Goal: Transaction & Acquisition: Purchase product/service

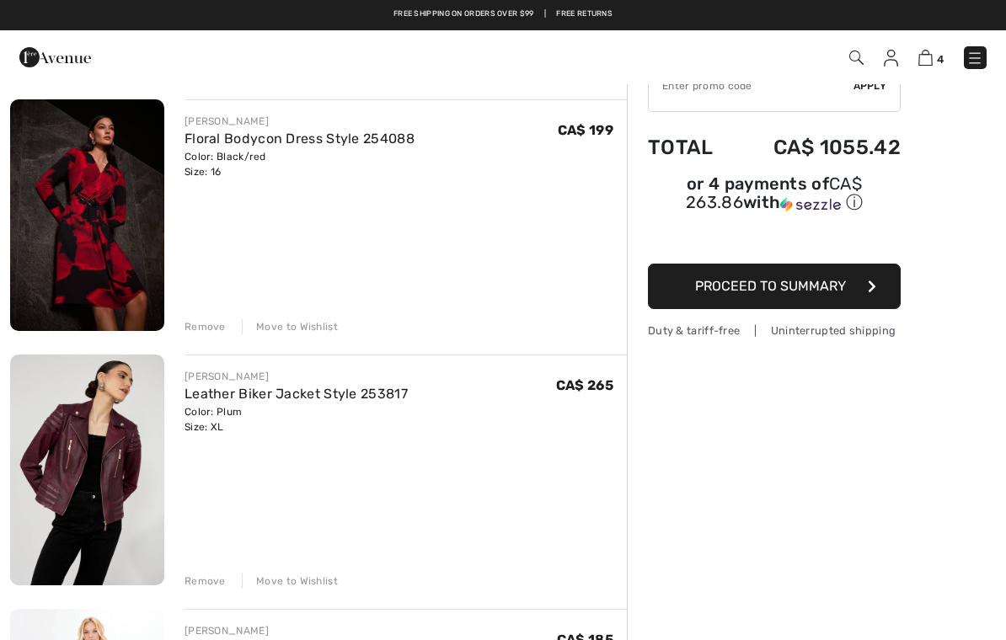
scroll to position [120, 0]
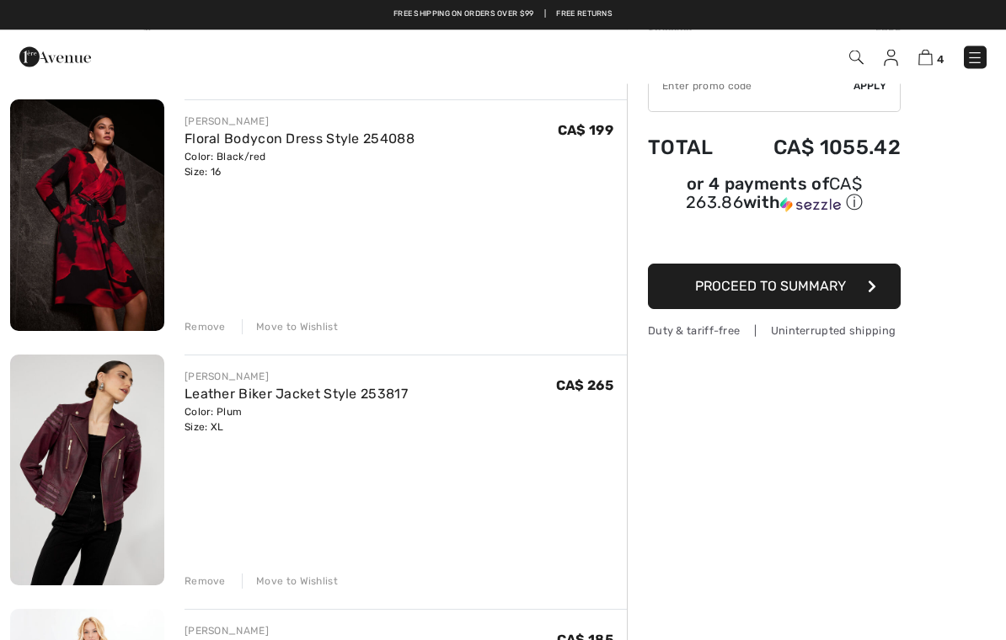
click at [88, 234] on img at bounding box center [87, 216] width 154 height 232
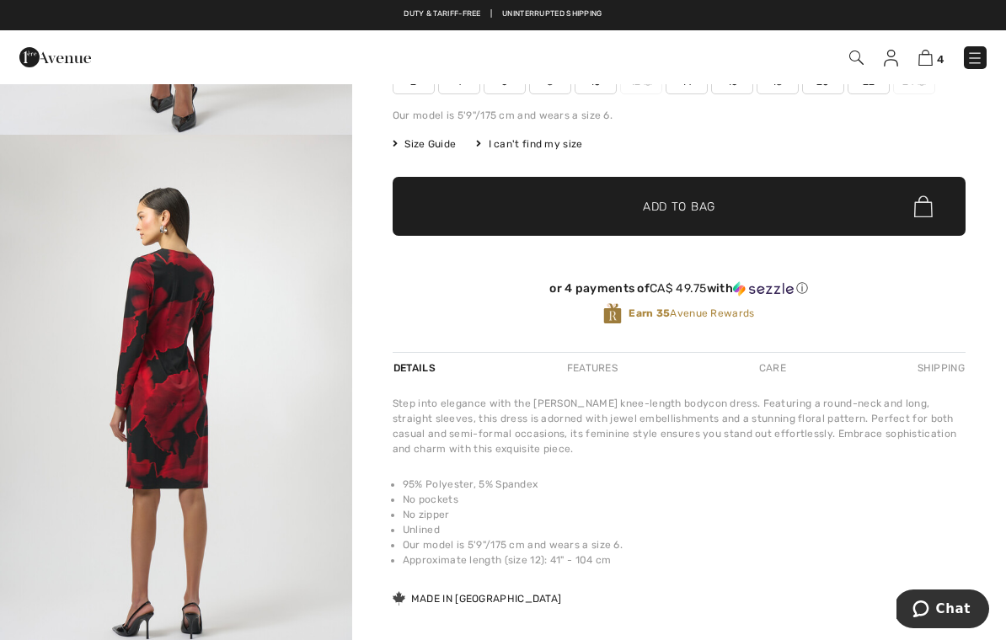
scroll to position [167, 0]
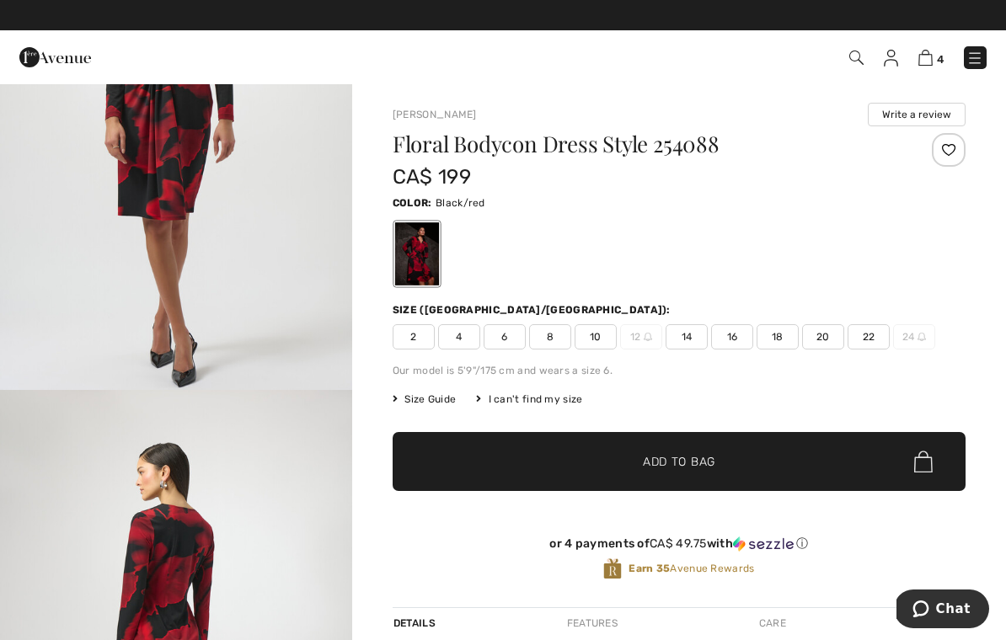
click at [922, 66] on img at bounding box center [925, 58] width 14 height 16
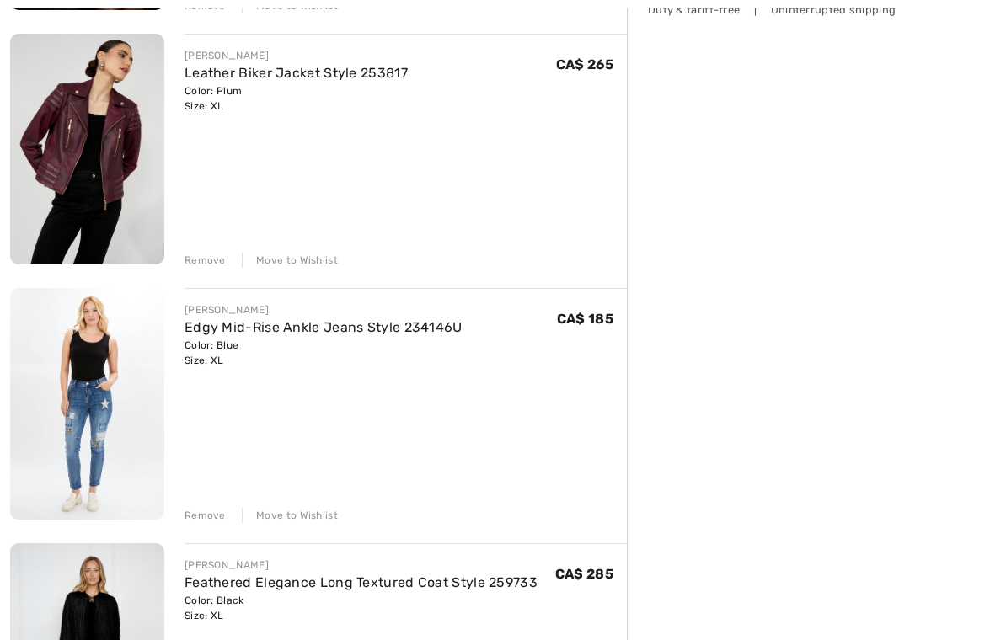
scroll to position [446, 0]
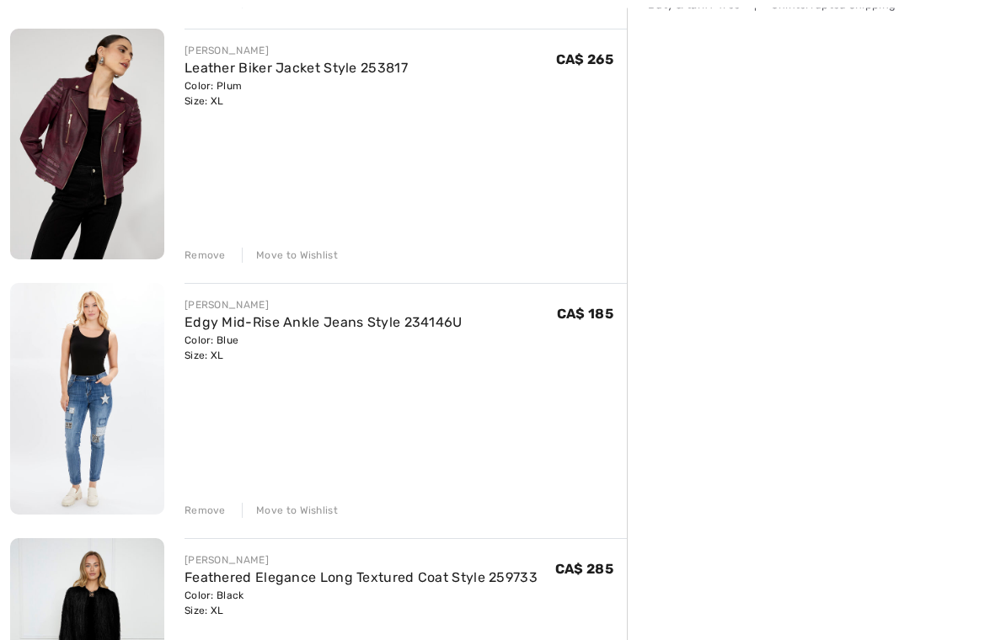
click at [88, 402] on img at bounding box center [87, 400] width 154 height 232
click at [240, 315] on link "Edgy Mid-Rise Ankle Jeans Style 234146U" at bounding box center [323, 323] width 278 height 16
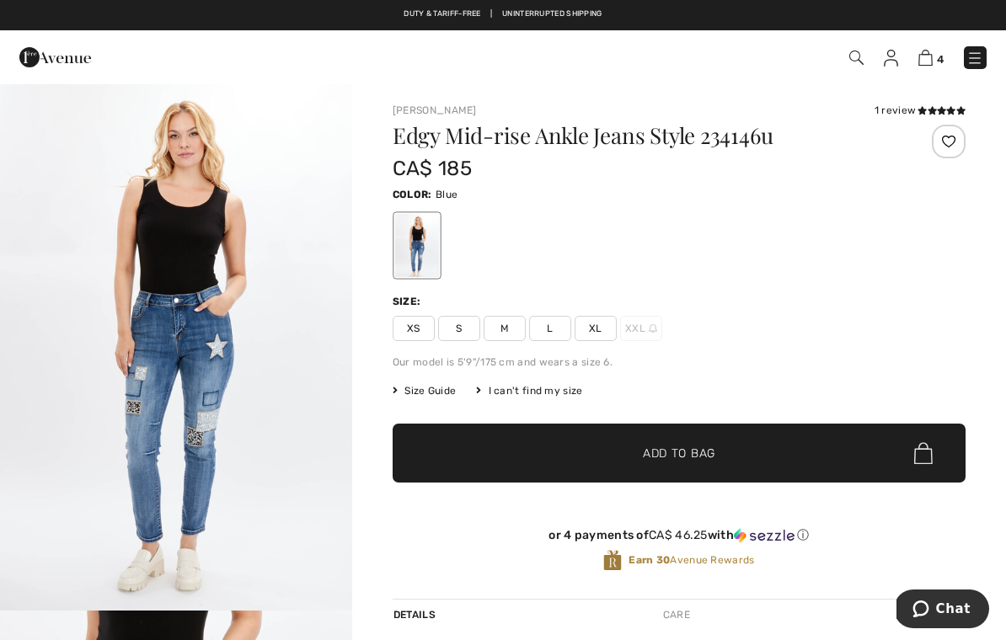
click at [858, 76] on div "4 Checkout 1 review" at bounding box center [503, 57] width 1006 height 54
click at [850, 58] on img at bounding box center [856, 58] width 14 height 14
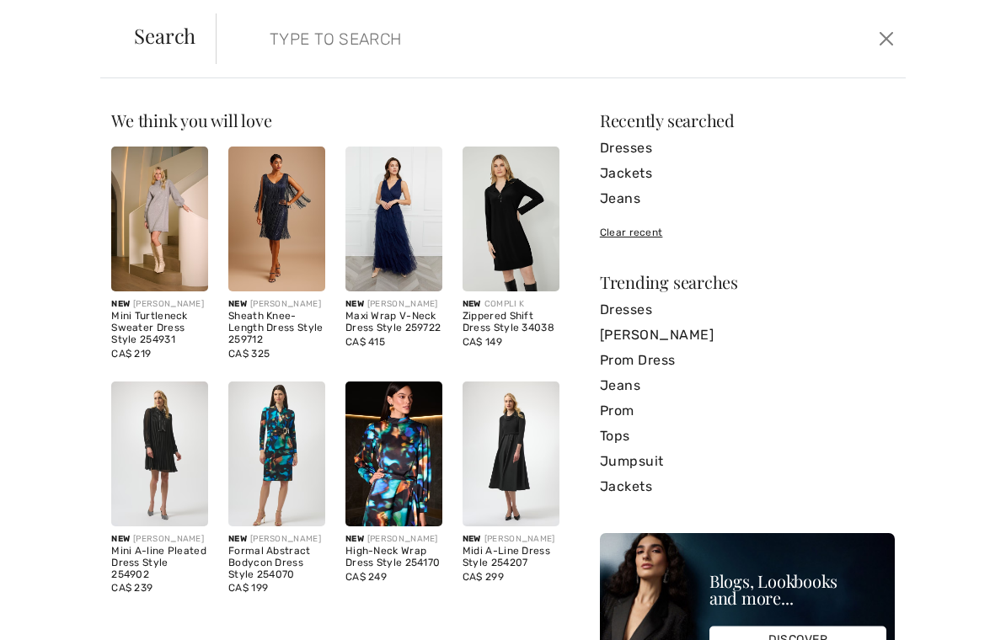
click at [242, 51] on form "Clear" at bounding box center [545, 38] width 658 height 51
click at [617, 158] on link "Dresses" at bounding box center [747, 148] width 295 height 25
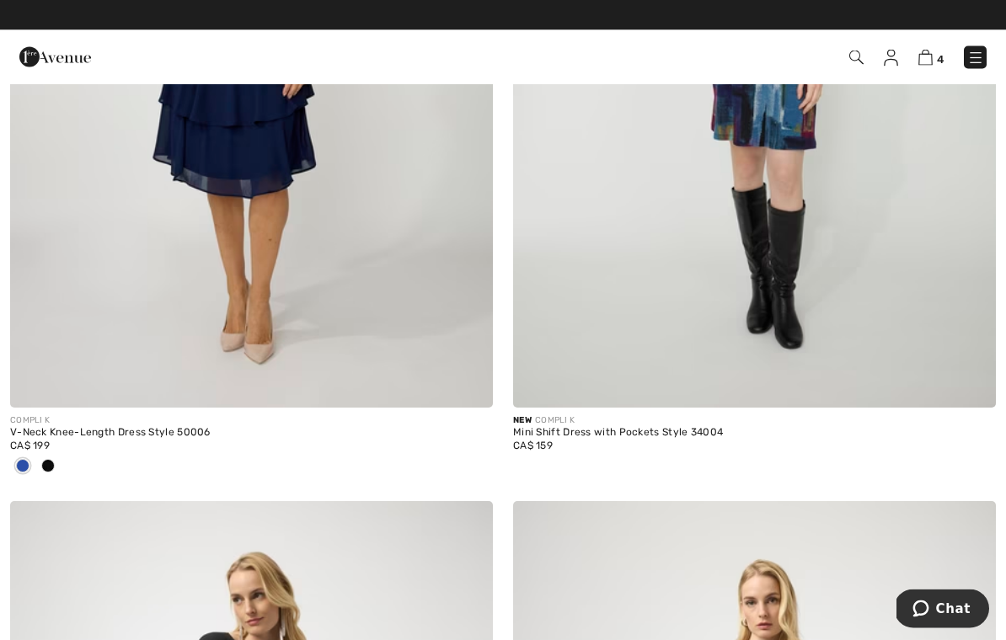
scroll to position [8755, 0]
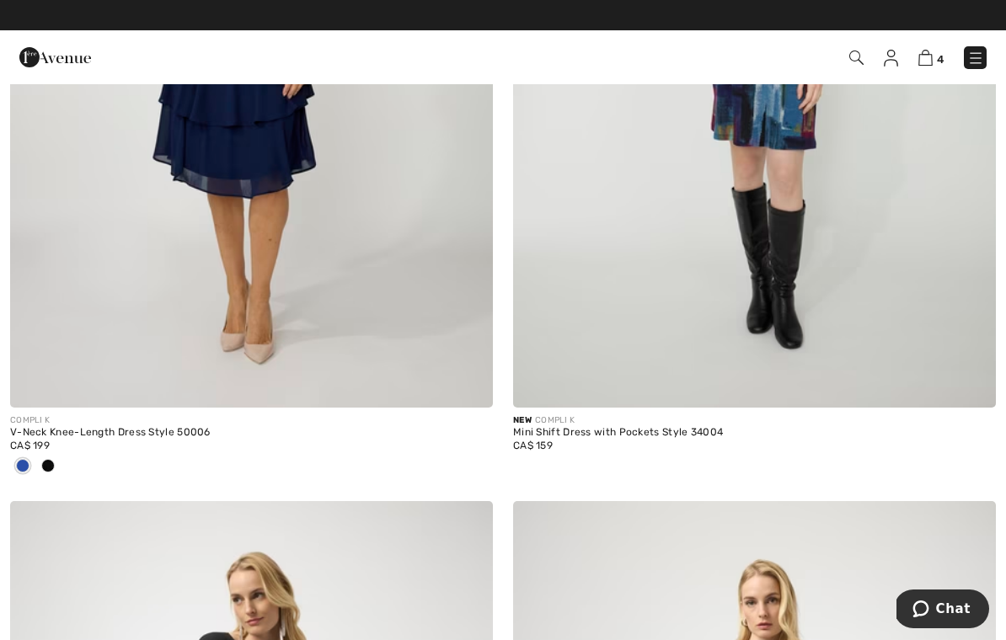
click at [920, 68] on span "4" at bounding box center [709, 57] width 553 height 23
click at [930, 56] on img at bounding box center [925, 58] width 14 height 16
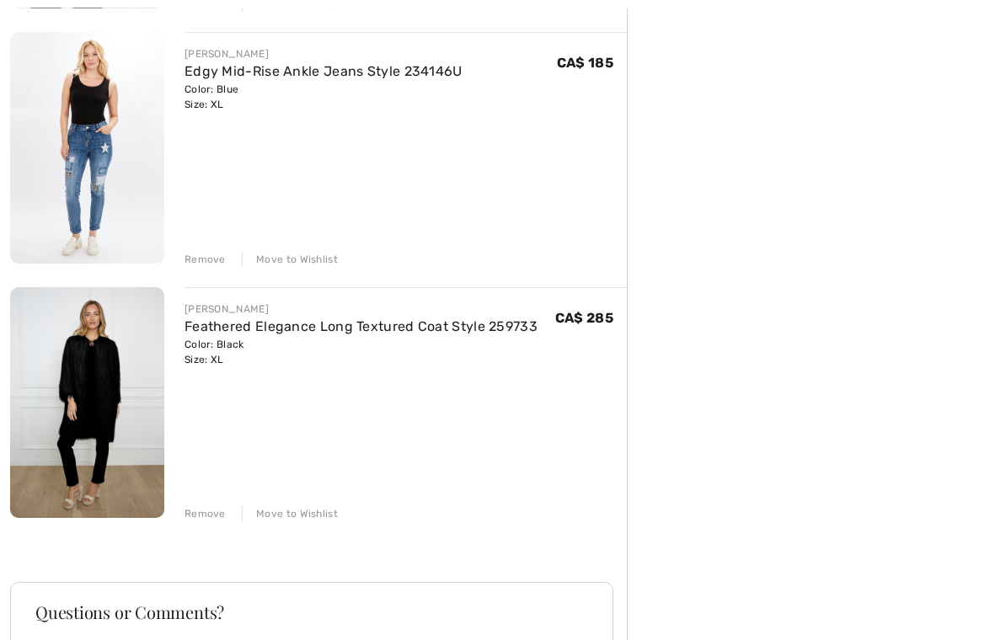
scroll to position [699, 0]
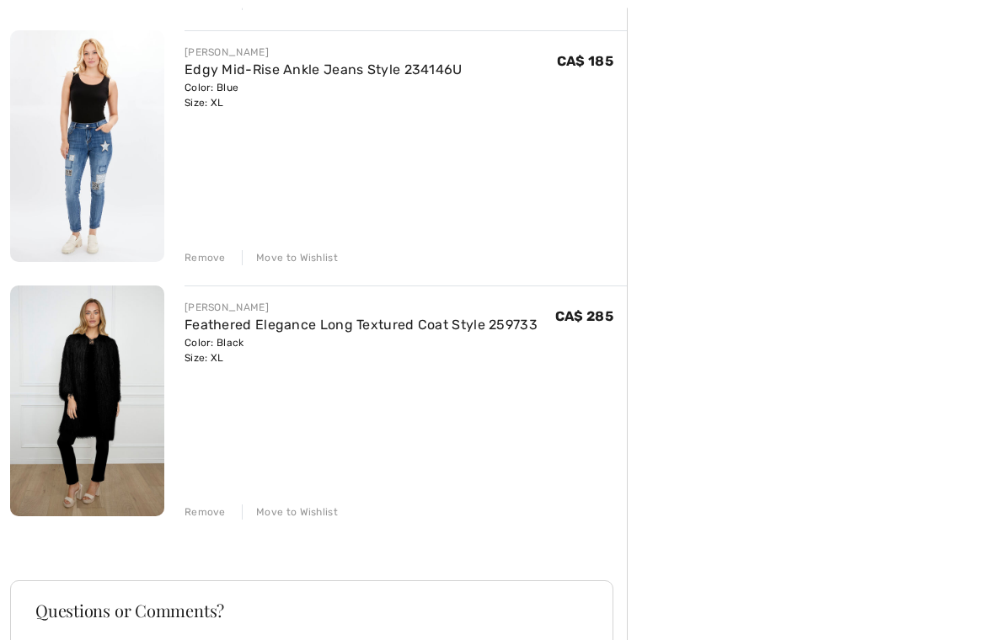
click at [88, 384] on img at bounding box center [87, 402] width 154 height 232
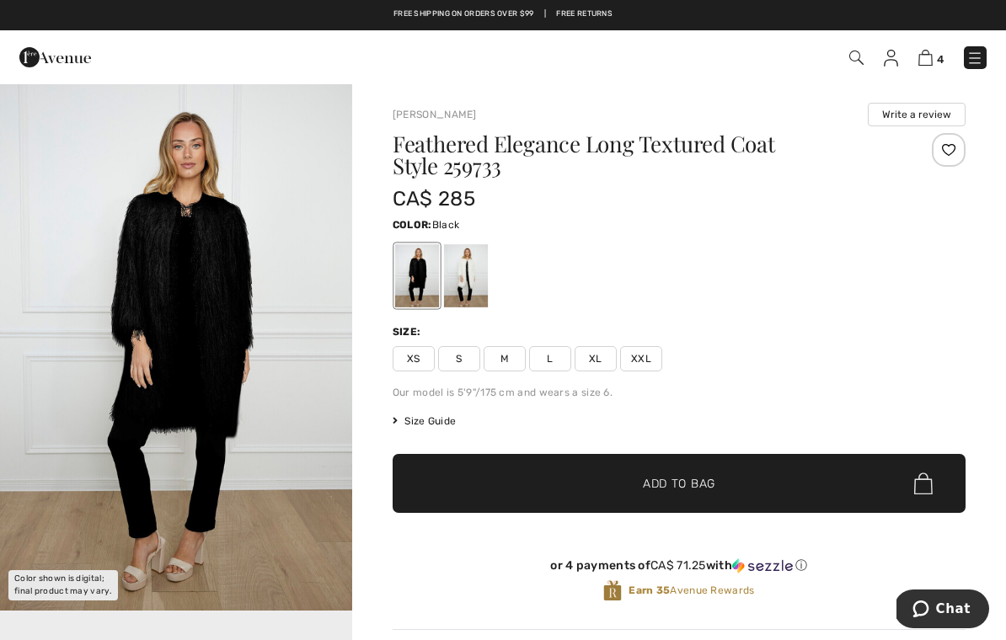
click at [927, 55] on img at bounding box center [925, 58] width 14 height 16
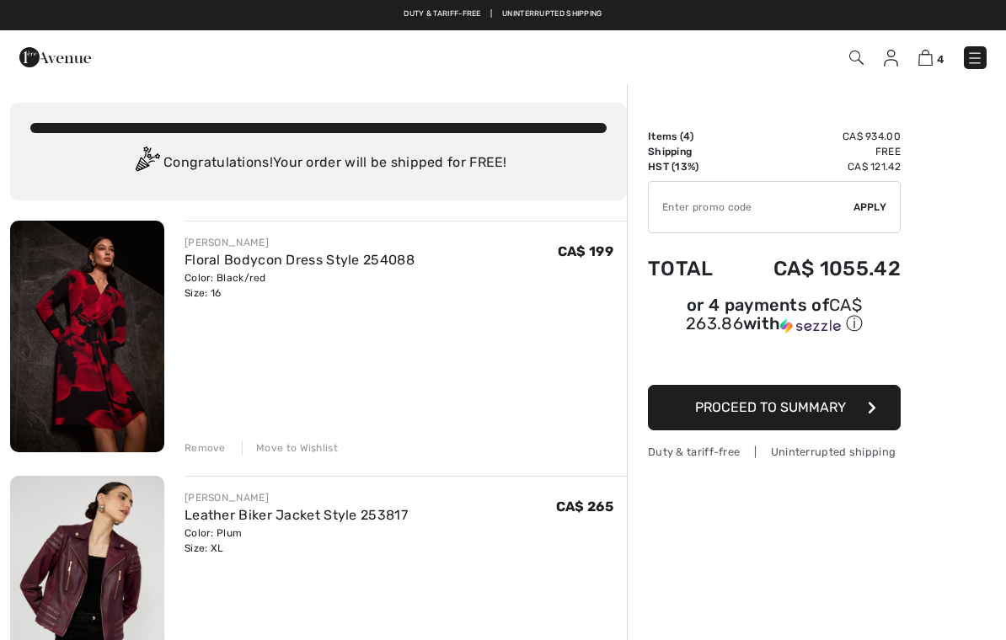
click at [188, 437] on div "Remove Move to Wishlist" at bounding box center [405, 446] width 442 height 19
click at [206, 455] on div "Remove" at bounding box center [204, 448] width 41 height 15
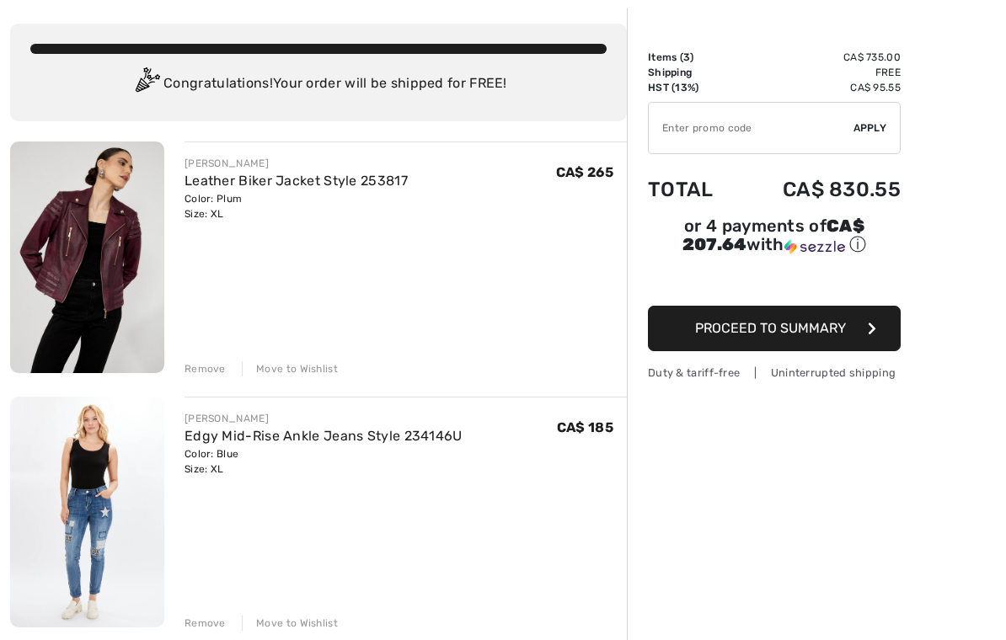
scroll to position [79, 0]
click at [709, 333] on span "Proceed to Summary" at bounding box center [770, 328] width 151 height 16
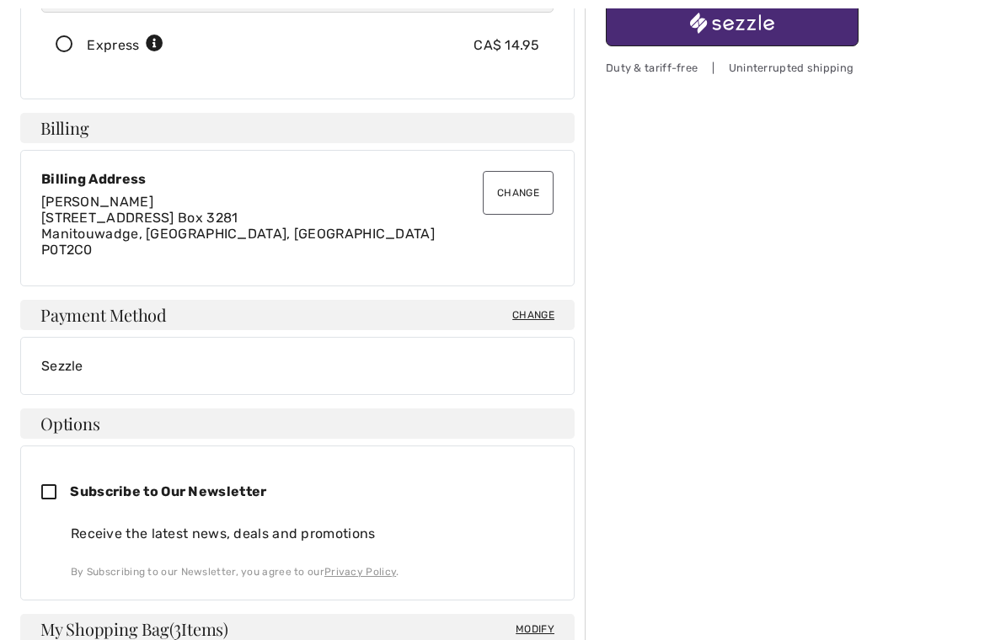
scroll to position [403, 0]
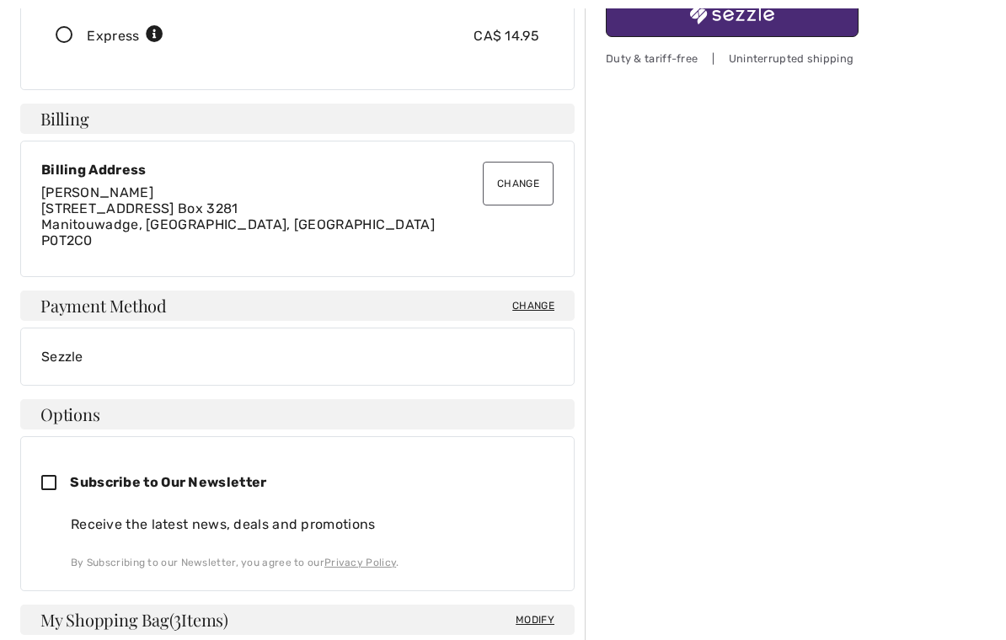
click at [523, 298] on span "Change" at bounding box center [533, 305] width 42 height 15
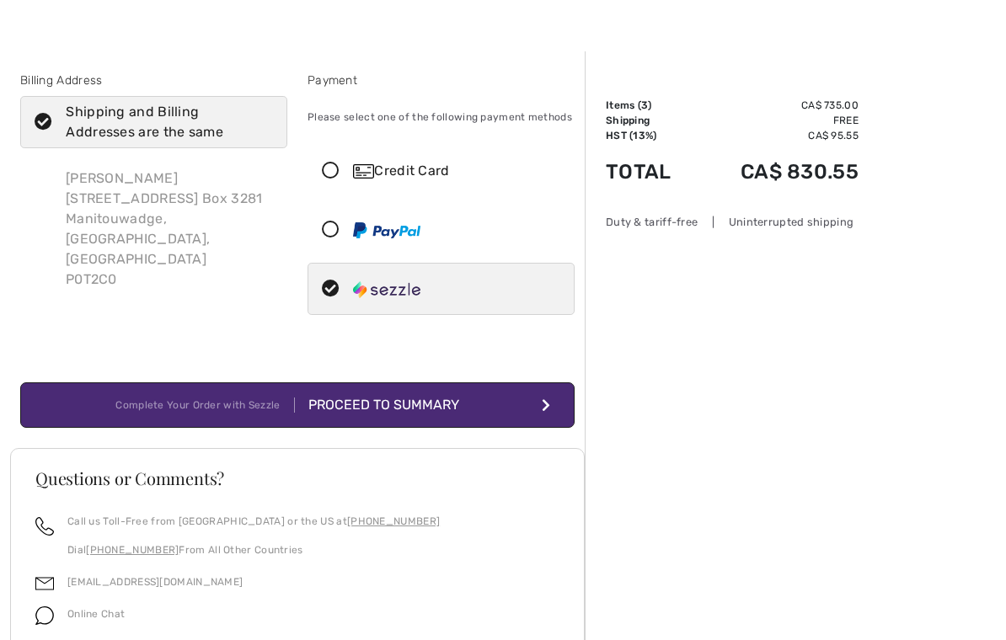
click at [373, 168] on img at bounding box center [363, 171] width 21 height 14
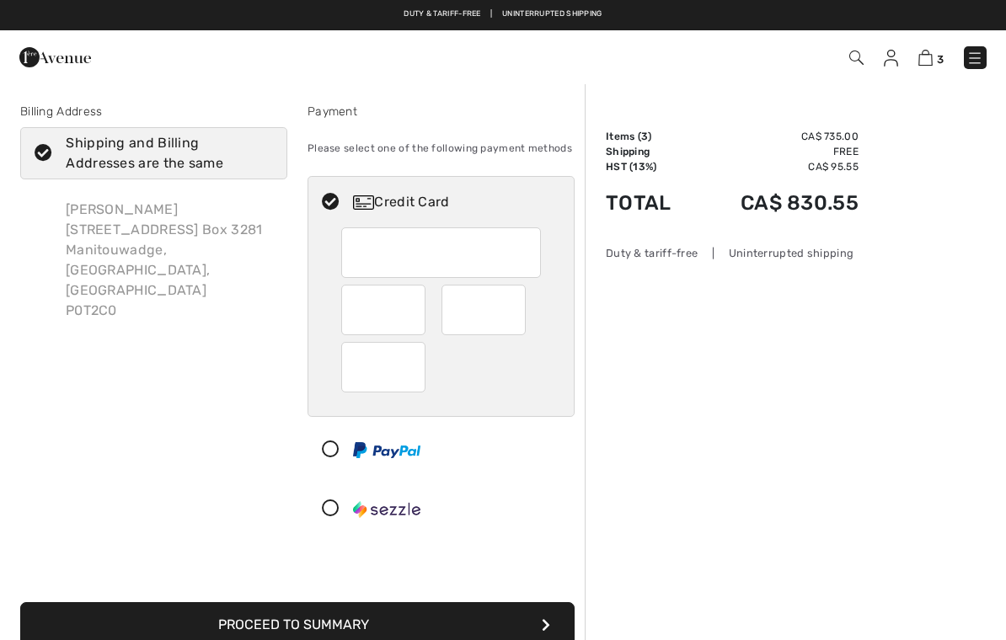
click at [851, 63] on img at bounding box center [856, 58] width 14 height 14
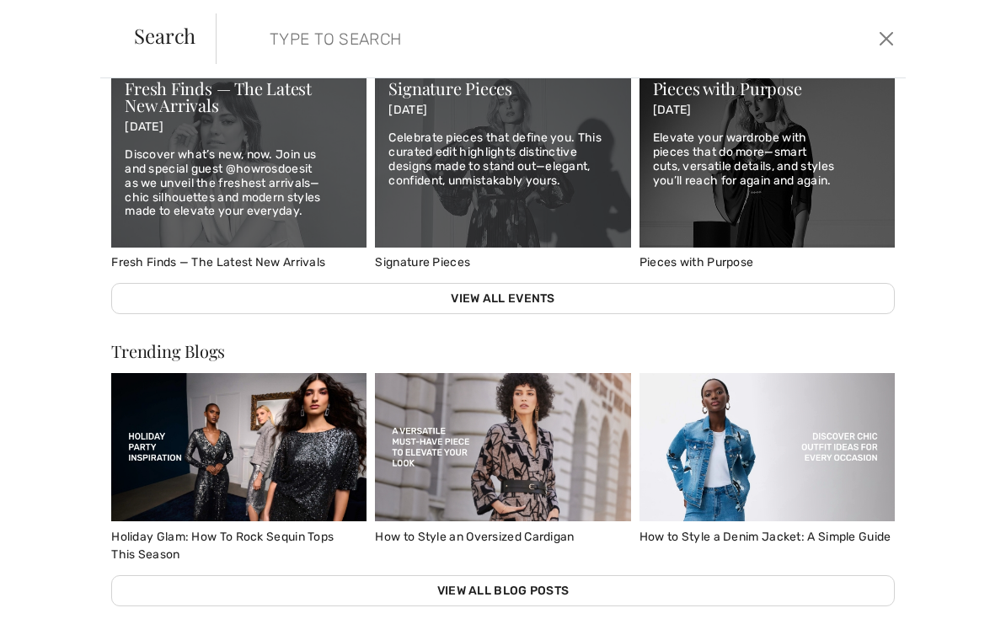
scroll to position [676, 0]
click at [237, 457] on img at bounding box center [238, 447] width 255 height 148
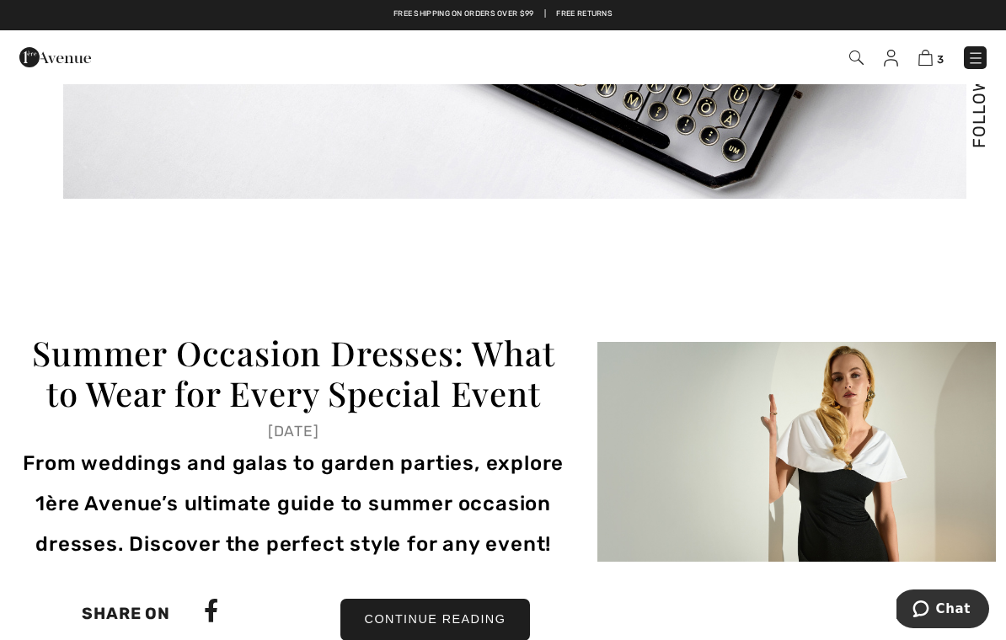
scroll to position [498, 0]
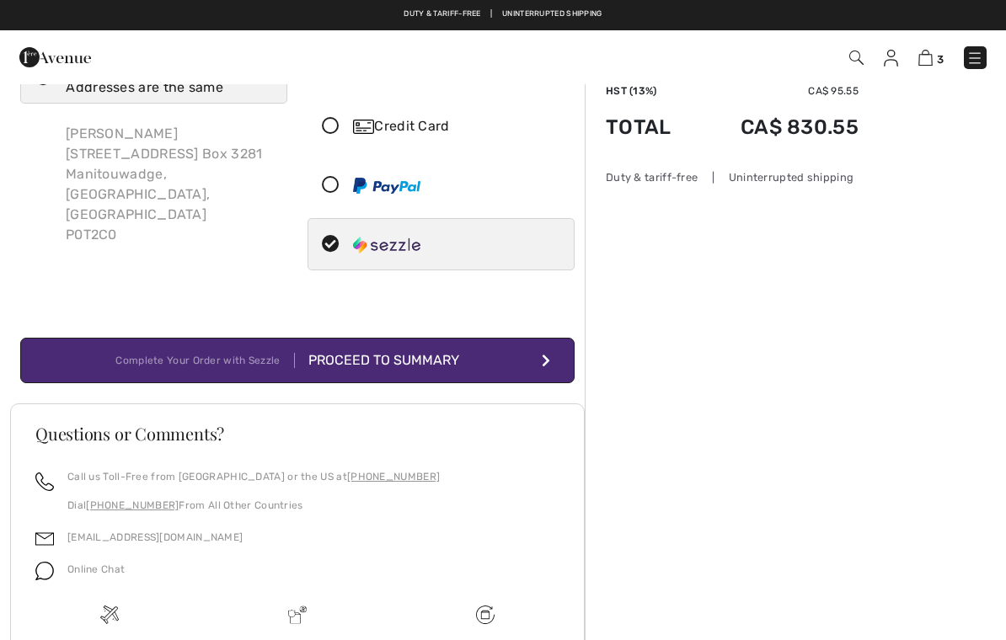
scroll to position [184, 0]
